Goal: Transaction & Acquisition: Purchase product/service

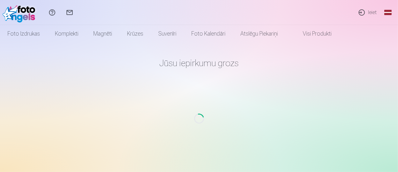
click at [372, 12] on link "Ieiet" at bounding box center [367, 12] width 29 height 25
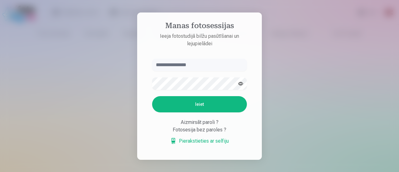
type input "**********"
click at [207, 108] on button "Ieiet" at bounding box center [199, 104] width 95 height 16
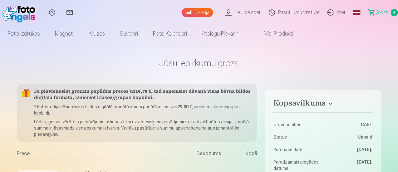
click at [378, 12] on span "Grozs" at bounding box center [381, 12] width 13 height 7
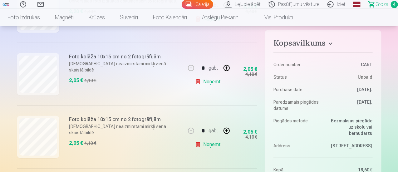
scroll to position [187, 0]
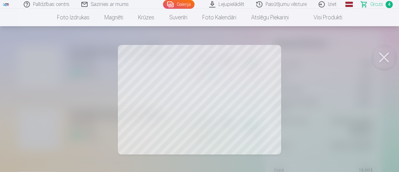
click at [389, 59] on button at bounding box center [384, 57] width 25 height 25
click at [382, 57] on button at bounding box center [384, 57] width 25 height 25
click at [387, 59] on button at bounding box center [384, 57] width 25 height 25
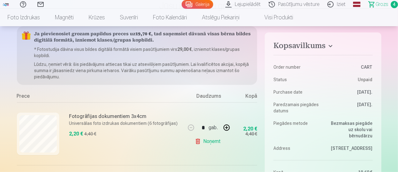
scroll to position [125, 0]
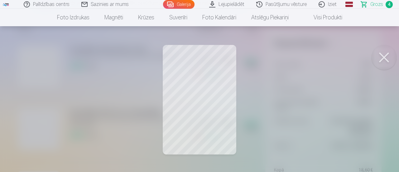
click at [180, 65] on div at bounding box center [199, 86] width 399 height 172
click at [386, 55] on button at bounding box center [384, 57] width 25 height 25
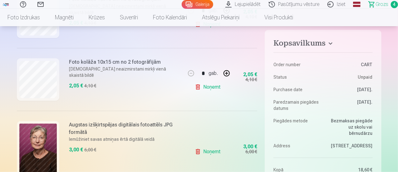
scroll to position [218, 0]
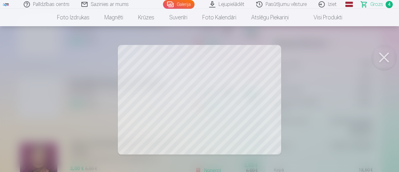
click at [381, 56] on button at bounding box center [384, 57] width 25 height 25
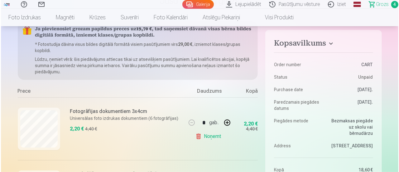
scroll to position [250, 0]
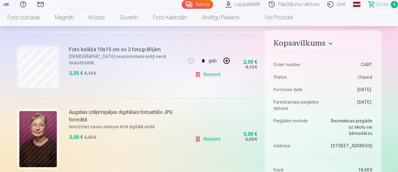
click at [43, 136] on img at bounding box center [37, 139] width 37 height 56
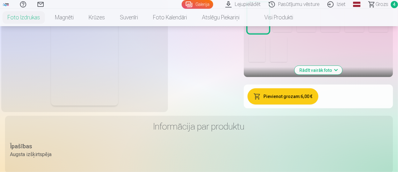
scroll to position [183, 0]
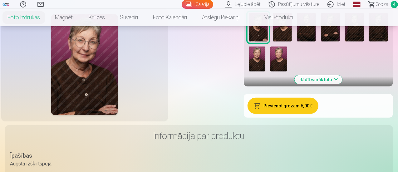
click at [292, 42] on img at bounding box center [282, 27] width 19 height 29
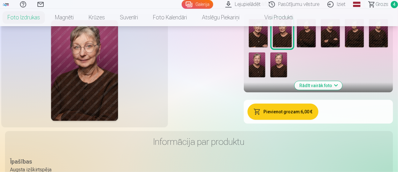
scroll to position [187, 0]
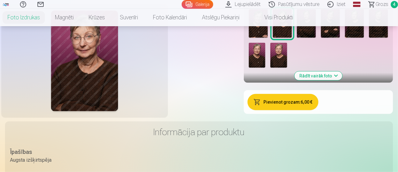
click at [268, 38] on img at bounding box center [258, 23] width 19 height 29
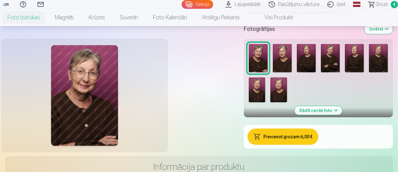
scroll to position [125, 0]
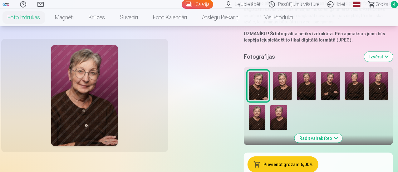
click at [292, 100] on img at bounding box center [282, 86] width 19 height 29
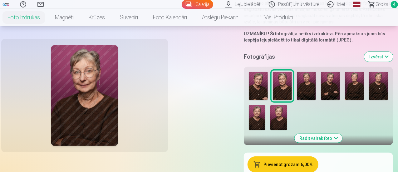
click at [316, 100] on img at bounding box center [306, 86] width 19 height 29
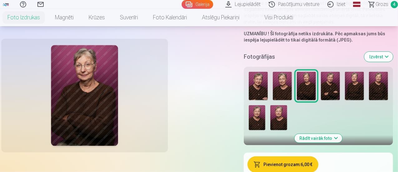
click at [292, 100] on img at bounding box center [282, 86] width 19 height 29
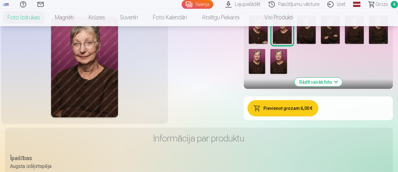
scroll to position [187, 0]
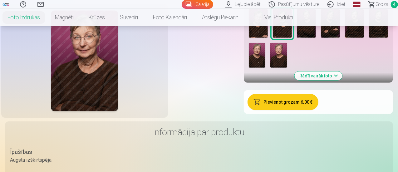
click at [345, 38] on img at bounding box center [354, 23] width 19 height 29
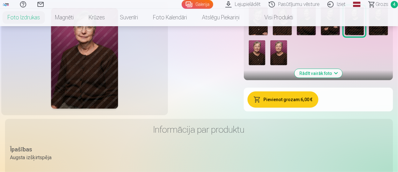
scroll to position [156, 0]
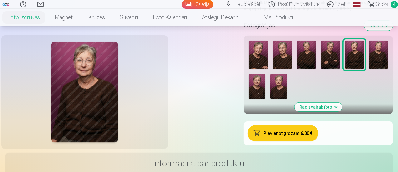
click at [265, 99] on img at bounding box center [257, 86] width 17 height 25
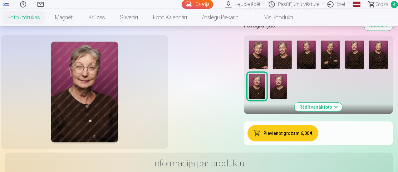
click at [287, 99] on img at bounding box center [278, 86] width 17 height 25
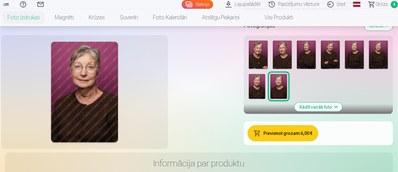
click at [369, 69] on img at bounding box center [378, 55] width 19 height 29
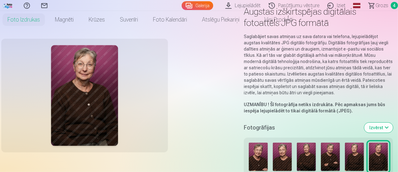
scroll to position [0, 0]
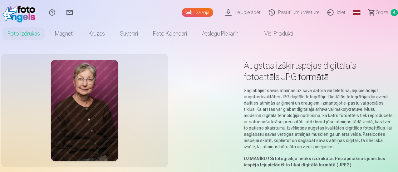
click at [378, 11] on span "Grozs" at bounding box center [381, 12] width 13 height 7
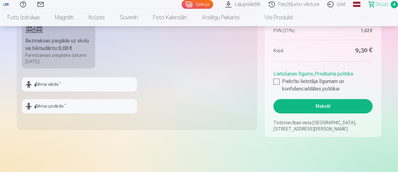
scroll to position [712, 0]
